Goal: Task Accomplishment & Management: Manage account settings

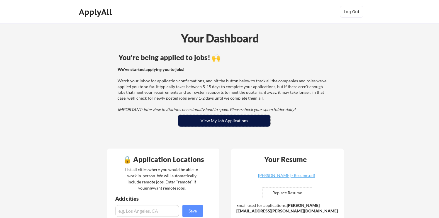
click at [203, 121] on button "View My Job Applications" at bounding box center [224, 121] width 92 height 12
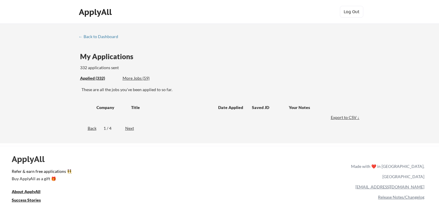
click at [143, 77] on div "More Jobs (59)" at bounding box center [144, 78] width 43 height 6
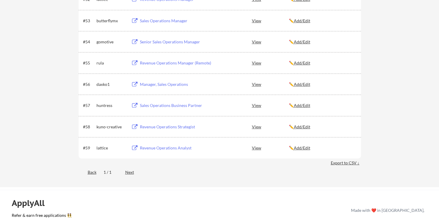
scroll to position [1313, 0]
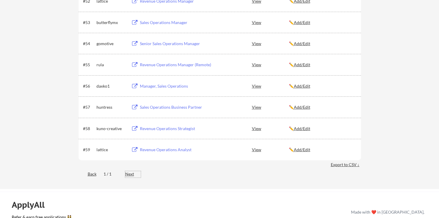
click at [130, 174] on div "Next" at bounding box center [133, 174] width 16 height 6
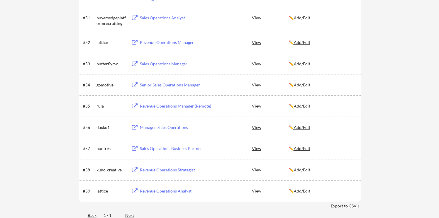
scroll to position [1265, 0]
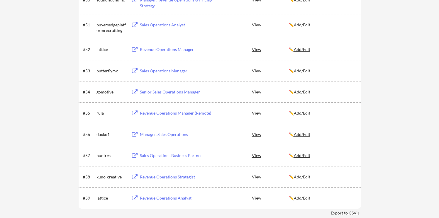
click at [108, 177] on div "kuno-creative" at bounding box center [111, 177] width 29 height 6
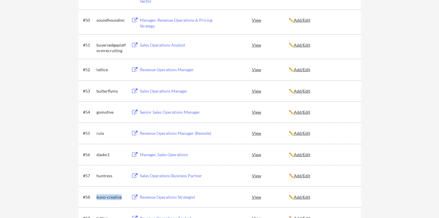
scroll to position [1242, 0]
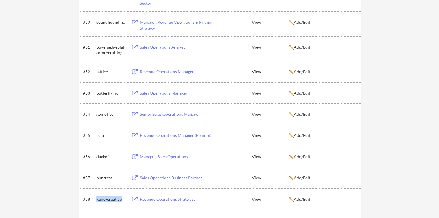
click at [109, 150] on div "#56 daxko1 Manager, Sales Operations View ✏️ Add/Edit" at bounding box center [220, 156] width 283 height 21
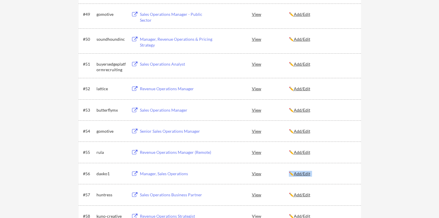
click at [105, 134] on div "gomotive" at bounding box center [111, 132] width 29 height 6
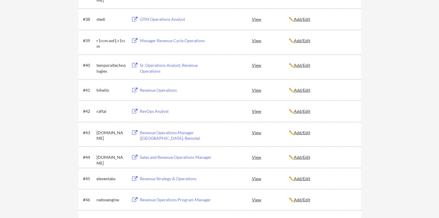
scroll to position [972, 0]
click at [156, 91] on div "Revenue Operations" at bounding box center [176, 91] width 73 height 6
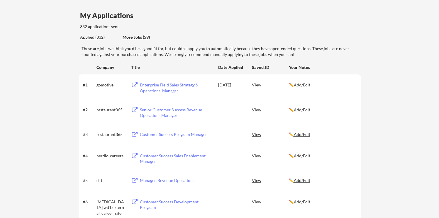
scroll to position [0, 0]
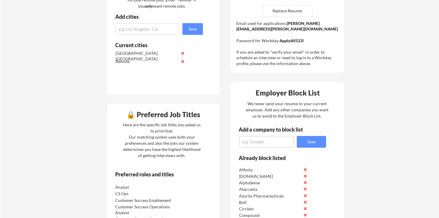
scroll to position [151, 0]
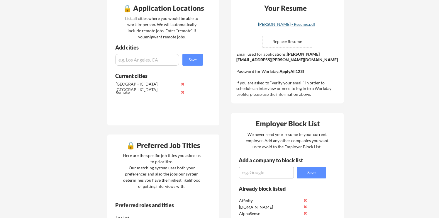
click at [293, 27] on link "[PERSON_NAME] - Resume.pdf" at bounding box center [287, 26] width 70 height 9
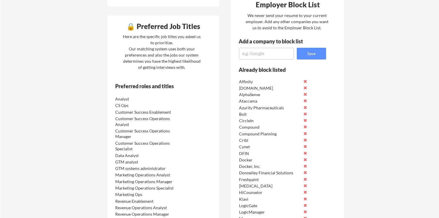
scroll to position [279, 0]
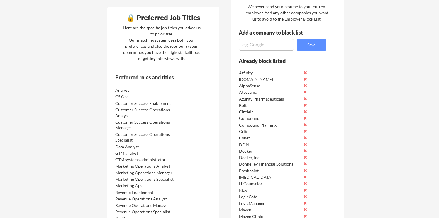
click at [265, 51] on div "Employer Block List We never send your resume to your current employer. Add any…" at bounding box center [287, 179] width 113 height 388
click at [265, 44] on textarea at bounding box center [266, 45] width 55 height 12
type textarea "Bynder"
click at [318, 45] on button "Save" at bounding box center [311, 45] width 29 height 12
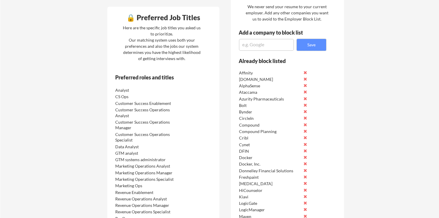
click at [254, 125] on div "Compound" at bounding box center [270, 125] width 62 height 6
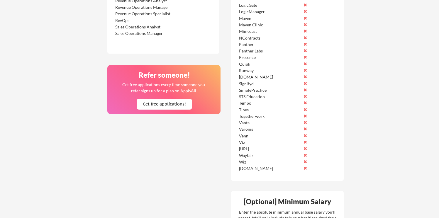
scroll to position [483, 0]
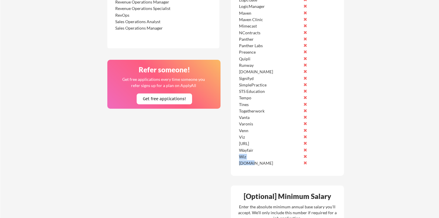
drag, startPoint x: 251, startPoint y: 166, endPoint x: 240, endPoint y: 157, distance: 14.1
click at [240, 157] on div "Affinity [DOMAIN_NAME] AlphaSense Ataccama Azurity Pharmaceuticals Bolt Bynder …" at bounding box center [280, 15] width 84 height 301
click at [243, 149] on div "Wayfair" at bounding box center [270, 151] width 62 height 6
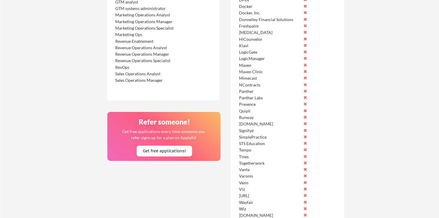
scroll to position [425, 0]
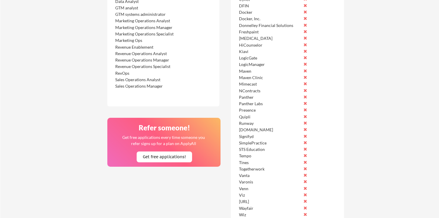
click at [305, 155] on button at bounding box center [305, 155] width 4 height 4
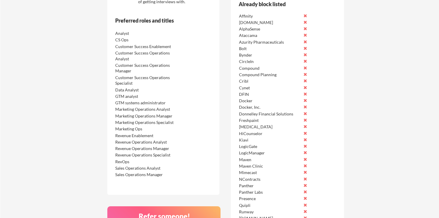
scroll to position [315, 0]
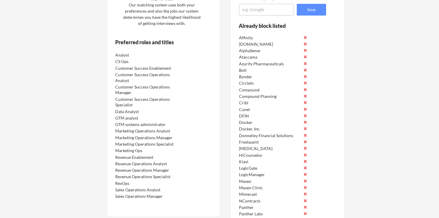
click at [305, 70] on button at bounding box center [305, 70] width 4 height 4
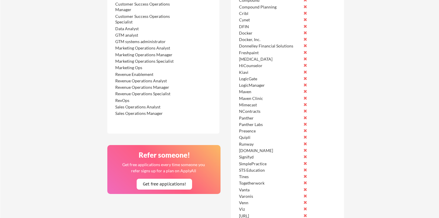
scroll to position [407, 0]
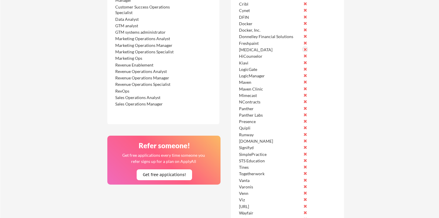
click at [305, 50] on button at bounding box center [305, 49] width 4 height 4
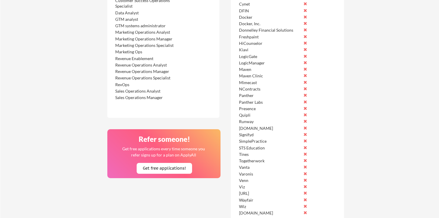
scroll to position [417, 0]
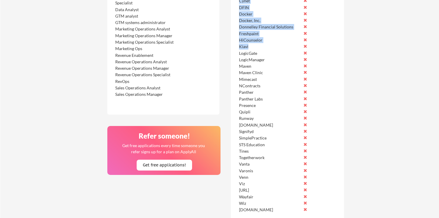
drag, startPoint x: 254, startPoint y: 46, endPoint x: 235, endPoint y: 46, distance: 18.8
click at [235, 46] on div "Already block listed Affinity [DOMAIN_NAME] AlphaSense Ataccama Azurity Pharmac…" at bounding box center [278, 69] width 95 height 298
click at [243, 46] on div "Kiavi" at bounding box center [270, 47] width 62 height 6
click at [242, 50] on div "LogicGate" at bounding box center [280, 52] width 84 height 6
click at [242, 47] on div "Kiavi" at bounding box center [270, 47] width 62 height 6
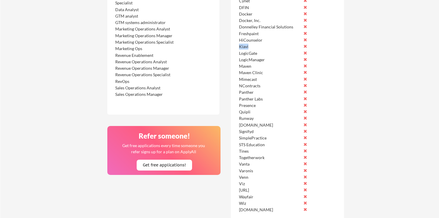
click at [242, 47] on div "Kiavi" at bounding box center [270, 47] width 62 height 6
copy div "Kiavi"
click at [306, 46] on button at bounding box center [305, 46] width 4 height 4
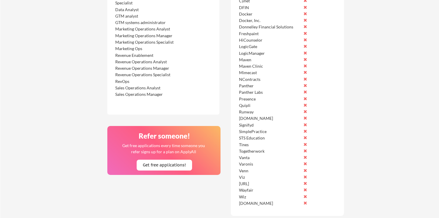
click at [246, 47] on div "LogicGate" at bounding box center [270, 47] width 62 height 6
copy div "LogicGate"
click at [305, 45] on button at bounding box center [305, 46] width 4 height 4
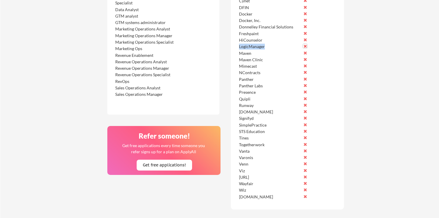
click at [305, 46] on button at bounding box center [305, 46] width 4 height 4
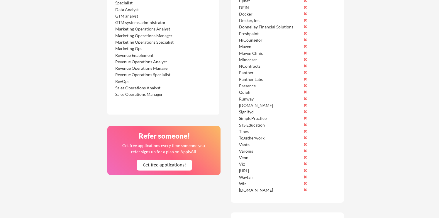
click at [257, 52] on div "Maven Clinic" at bounding box center [270, 53] width 62 height 6
click at [305, 46] on button at bounding box center [305, 46] width 4 height 4
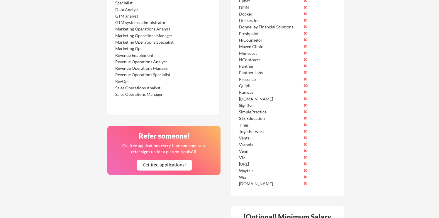
click at [306, 86] on button at bounding box center [305, 85] width 4 height 4
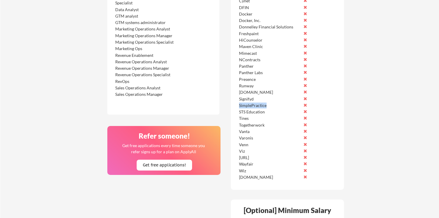
drag, startPoint x: 266, startPoint y: 107, endPoint x: 238, endPoint y: 105, distance: 28.2
click at [238, 105] on div "SimplePractice" at bounding box center [280, 104] width 84 height 6
copy div "SimplePractice"
click at [307, 106] on button at bounding box center [305, 105] width 4 height 4
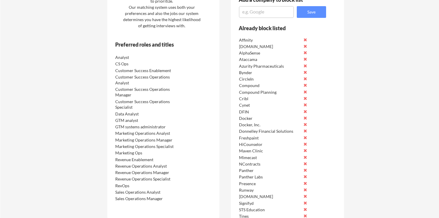
scroll to position [308, 0]
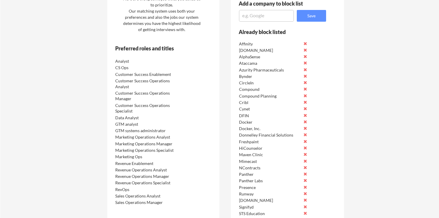
click at [264, 14] on textarea at bounding box center [266, 16] width 55 height 12
type textarea "AfterShip"
click at [309, 19] on button "Save" at bounding box center [311, 16] width 29 height 12
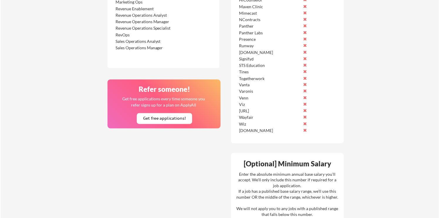
scroll to position [463, 0]
drag, startPoint x: 252, startPoint y: 98, endPoint x: 239, endPoint y: 99, distance: 12.3
click at [239, 99] on div "Venn" at bounding box center [270, 99] width 62 height 6
copy div "Venn"
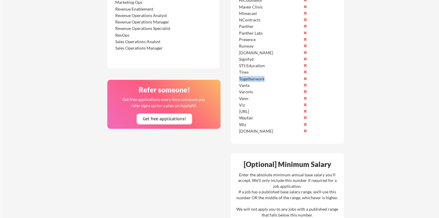
drag, startPoint x: 266, startPoint y: 79, endPoint x: 240, endPoint y: 80, distance: 26.4
click at [240, 80] on div "Togetherwork" at bounding box center [270, 79] width 62 height 6
copy div "Togetherwork"
click at [305, 79] on button at bounding box center [305, 78] width 4 height 4
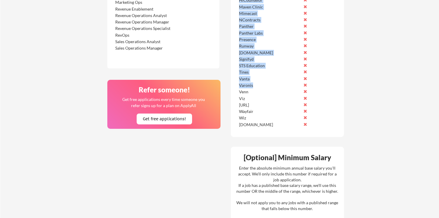
drag, startPoint x: 254, startPoint y: 81, endPoint x: 235, endPoint y: 81, distance: 19.4
click at [235, 81] on div "Already block listed Affinity [DOMAIN_NAME] AfterShip AlphaSense Ataccama Azuri…" at bounding box center [278, 3] width 95 height 259
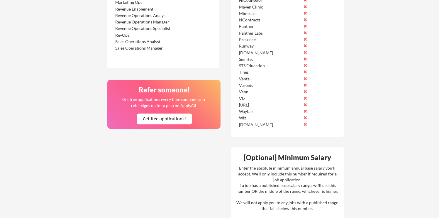
click at [246, 78] on div "Vanta" at bounding box center [270, 79] width 62 height 6
click at [245, 80] on div "Vanta" at bounding box center [270, 79] width 62 height 6
copy div "Vanta"
click at [305, 78] on button at bounding box center [305, 78] width 4 height 4
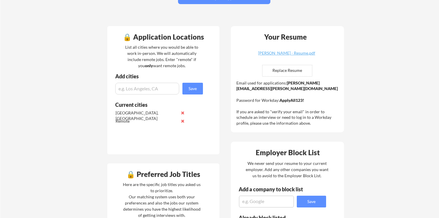
scroll to position [93, 0]
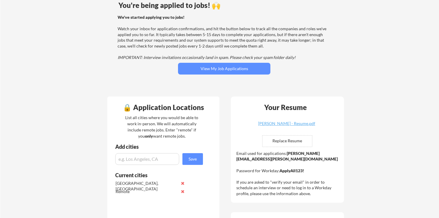
scroll to position [56, 0]
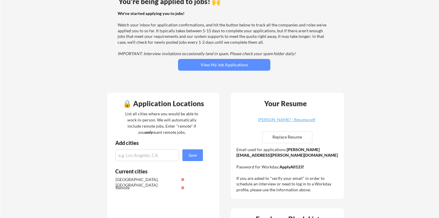
click at [268, 135] on input "file" at bounding box center [288, 137] width 50 height 11
type input "C:\fakepath\Danielle Oshetsky - Resume.pdf"
click at [271, 121] on div "[PERSON_NAME] - Resume.pdf" at bounding box center [287, 120] width 70 height 4
